Goal: Check status

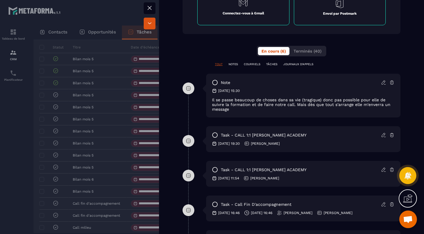
scroll to position [275, 0]
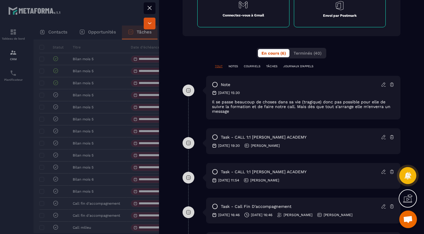
click at [111, 125] on div at bounding box center [212, 117] width 424 height 234
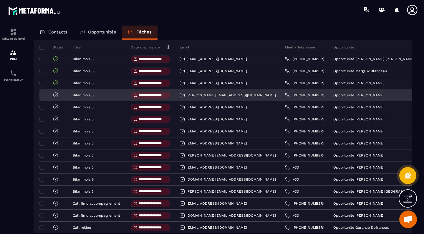
click at [54, 97] on icon at bounding box center [56, 95] width 4 height 4
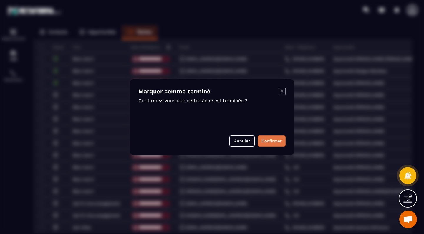
click at [278, 146] on button "Confirmer" at bounding box center [271, 141] width 28 height 11
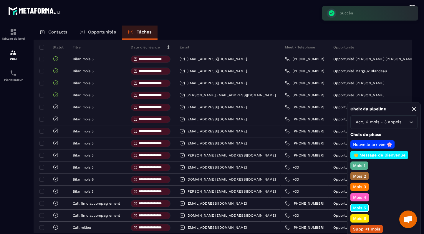
click at [358, 218] on p "Mois 6" at bounding box center [359, 219] width 15 height 6
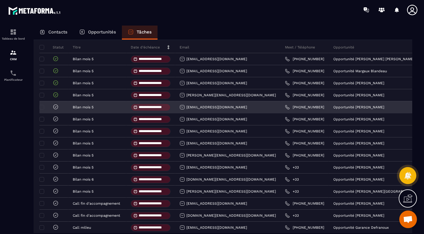
click at [57, 109] on icon at bounding box center [56, 107] width 6 height 6
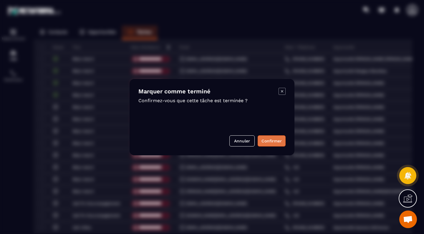
click at [265, 140] on button "Confirmer" at bounding box center [271, 141] width 28 height 11
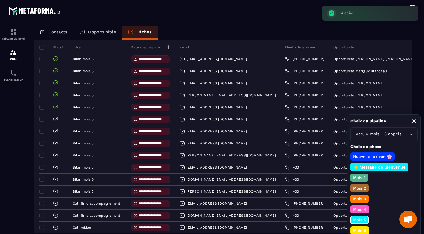
click at [357, 230] on p "Mois 6" at bounding box center [359, 231] width 15 height 6
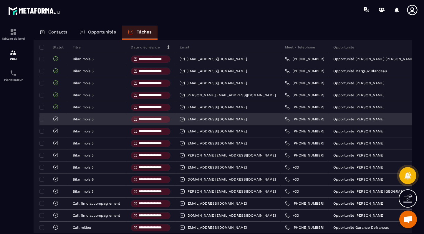
click at [56, 120] on icon at bounding box center [56, 119] width 6 height 6
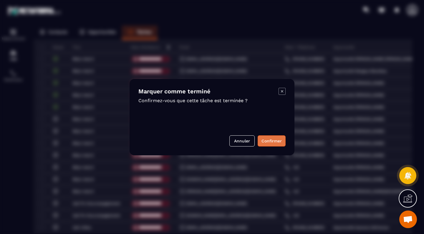
click at [268, 144] on button "Confirmer" at bounding box center [271, 141] width 28 height 11
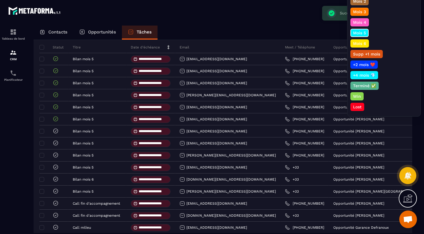
click at [359, 43] on p "Mois 6" at bounding box center [359, 44] width 15 height 6
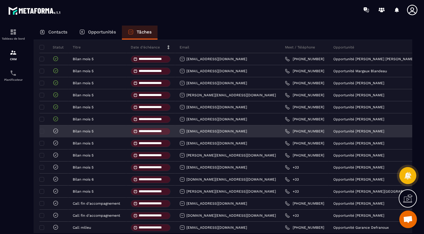
click at [55, 133] on icon at bounding box center [56, 131] width 6 height 6
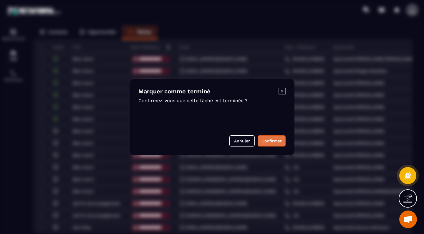
click at [276, 141] on button "Confirmer" at bounding box center [271, 141] width 28 height 11
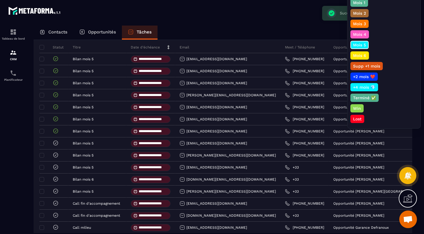
click at [356, 59] on div "Mois 6" at bounding box center [359, 55] width 19 height 8
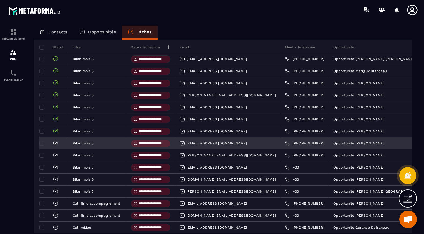
click at [194, 144] on div "[EMAIL_ADDRESS][DOMAIN_NAME]" at bounding box center [212, 143] width 67 height 5
